Goal: Task Accomplishment & Management: Use online tool/utility

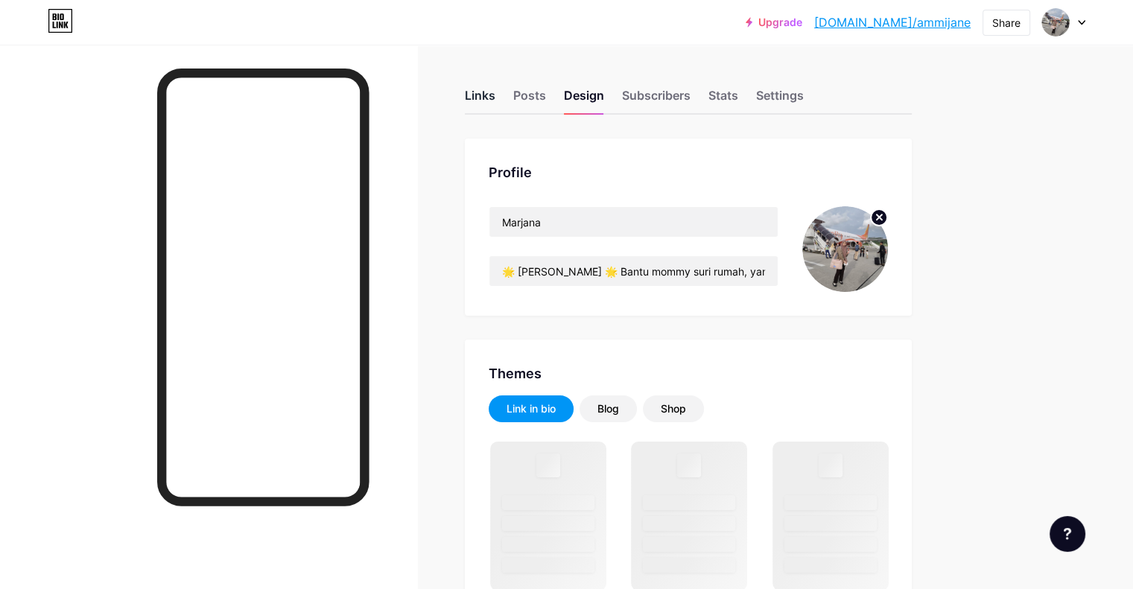
click at [495, 95] on div "Links" at bounding box center [480, 99] width 31 height 27
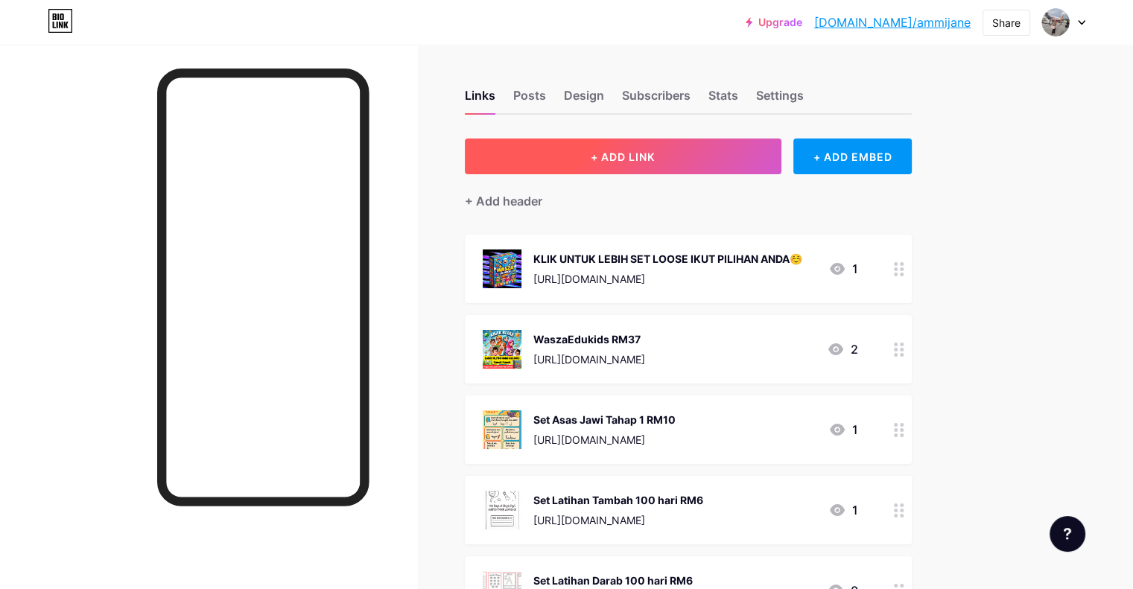
click at [655, 153] on span "+ ADD LINK" at bounding box center [623, 156] width 64 height 13
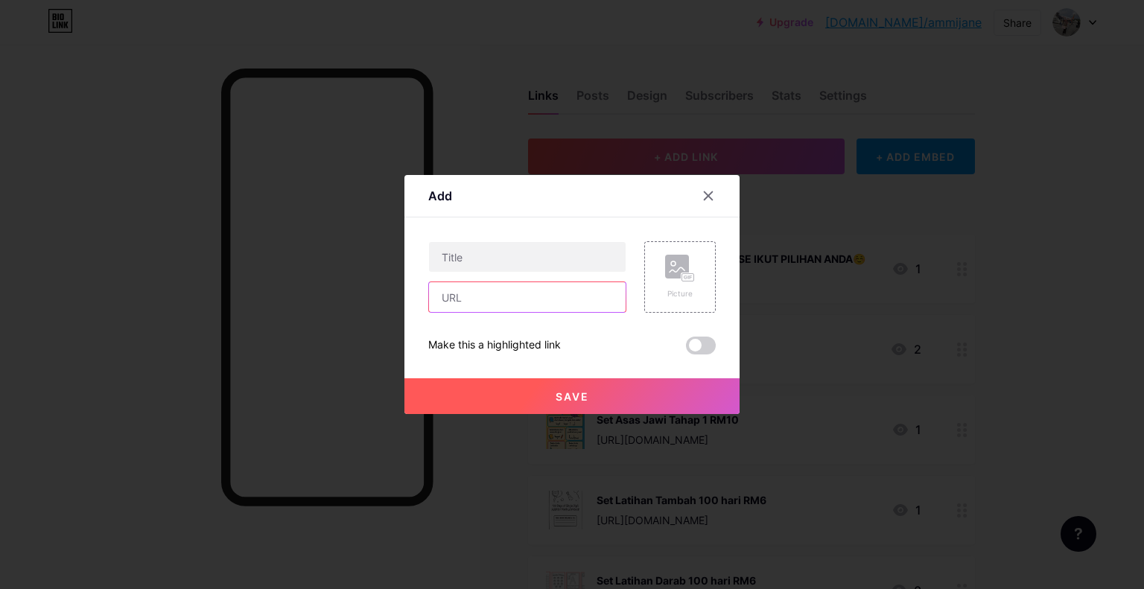
click at [551, 288] on input "text" at bounding box center [527, 297] width 197 height 30
paste input "[URL][DOMAIN_NAME]"
type input "[URL][DOMAIN_NAME]"
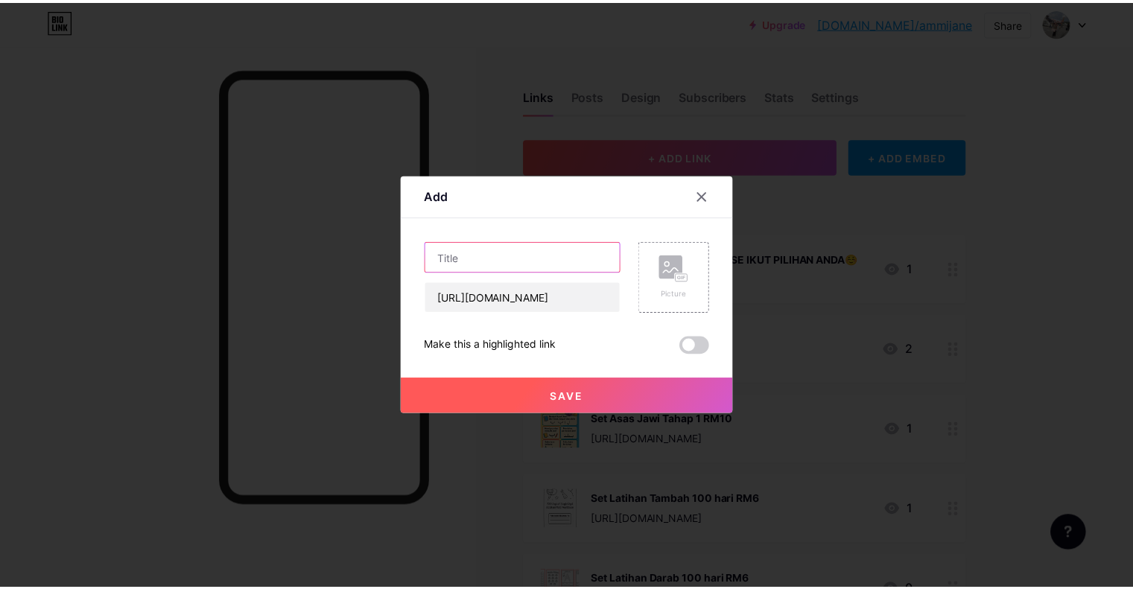
scroll to position [0, 0]
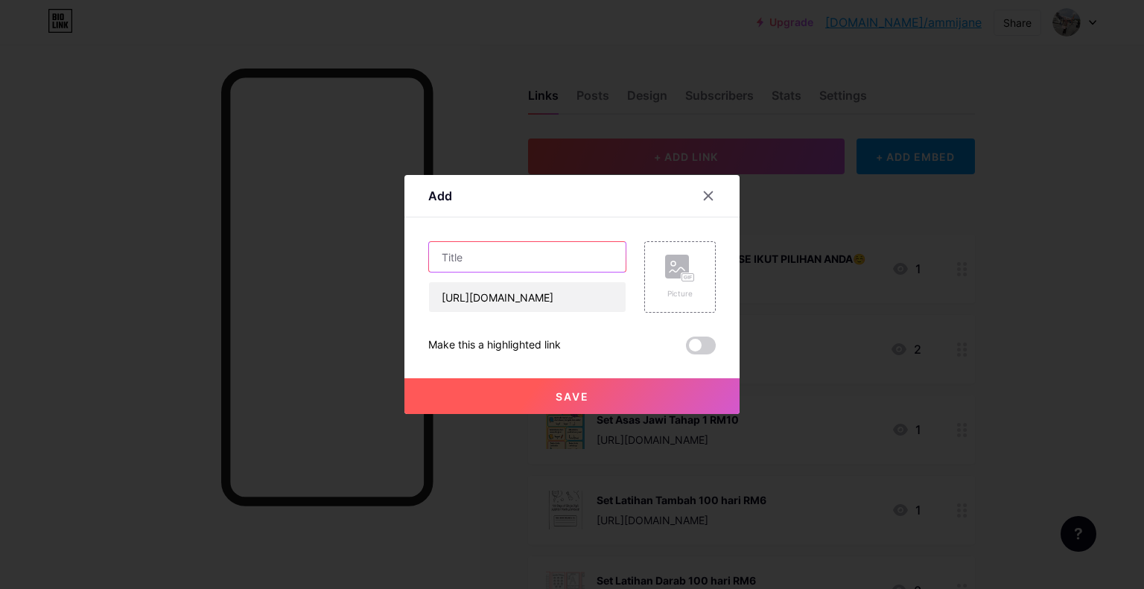
click at [557, 242] on input "text" at bounding box center [527, 257] width 197 height 30
type input "S"
type input "Set Suku Kata + Capybara RM10"
click at [669, 277] on icon at bounding box center [680, 269] width 30 height 28
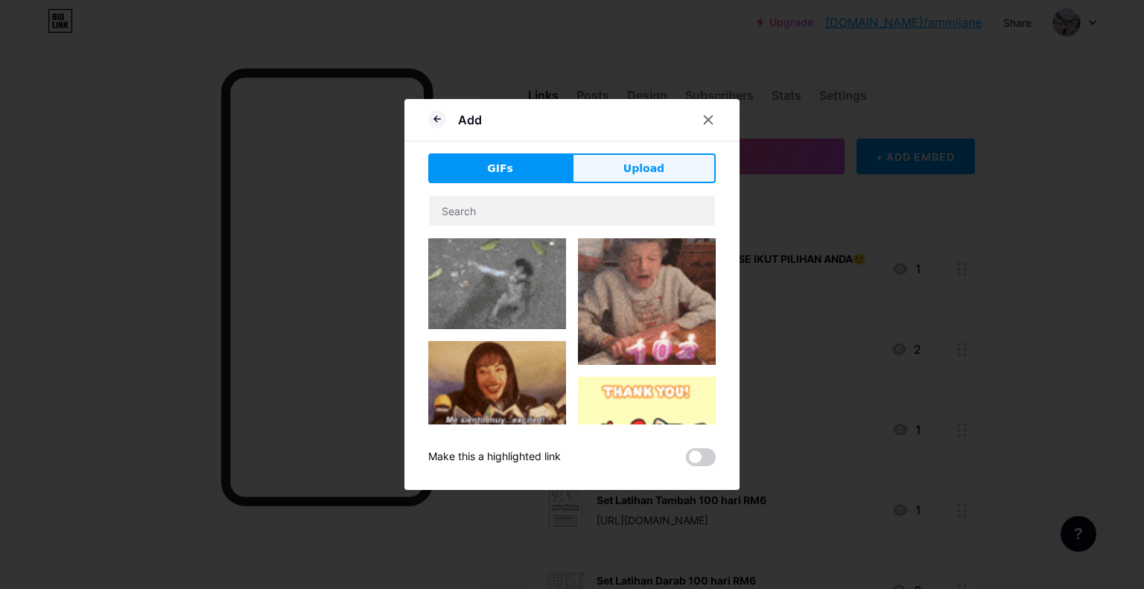
click at [632, 156] on button "Upload" at bounding box center [644, 168] width 144 height 30
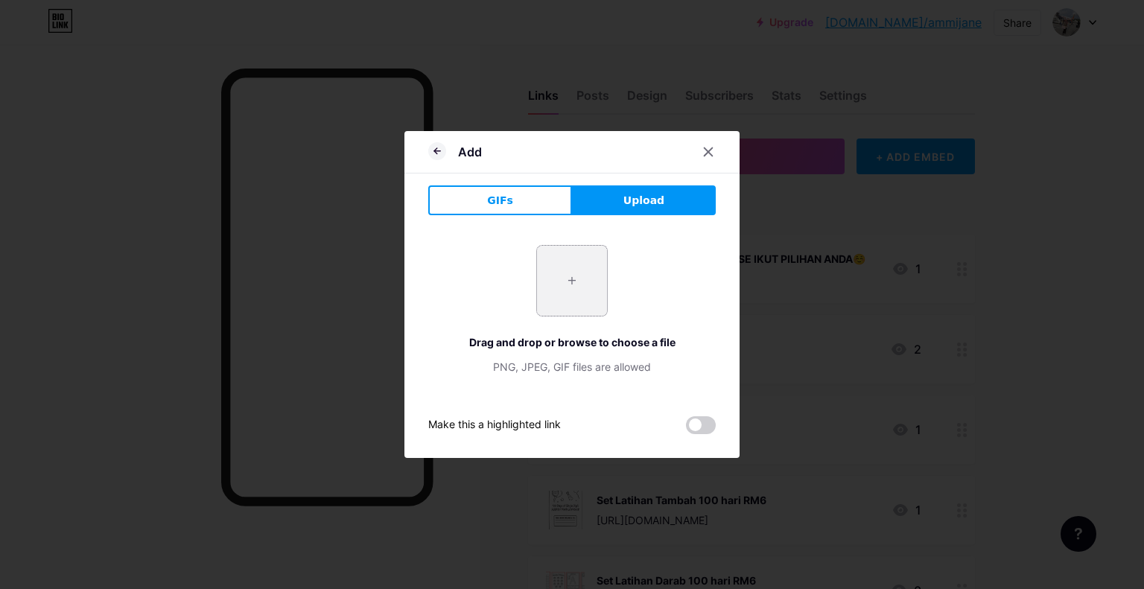
click at [591, 262] on input "file" at bounding box center [572, 281] width 70 height 70
type input "C:\fakepath\Aktiviti Suku Kata Bahasa Melayu_page-0001.jpg"
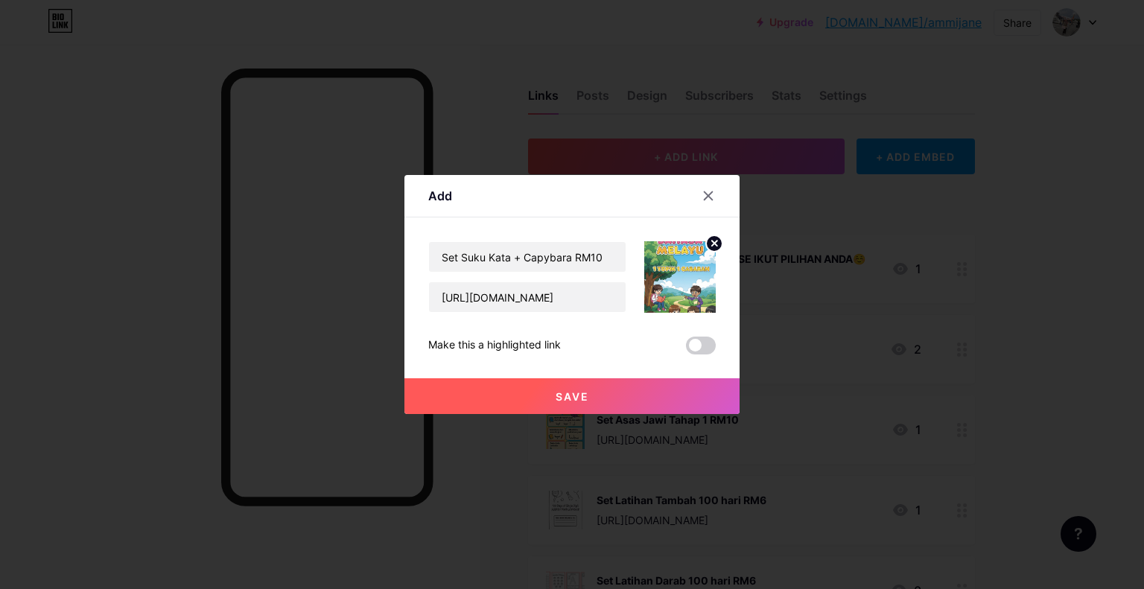
click at [568, 395] on span "Save" at bounding box center [573, 396] width 34 height 13
